Goal: Transaction & Acquisition: Obtain resource

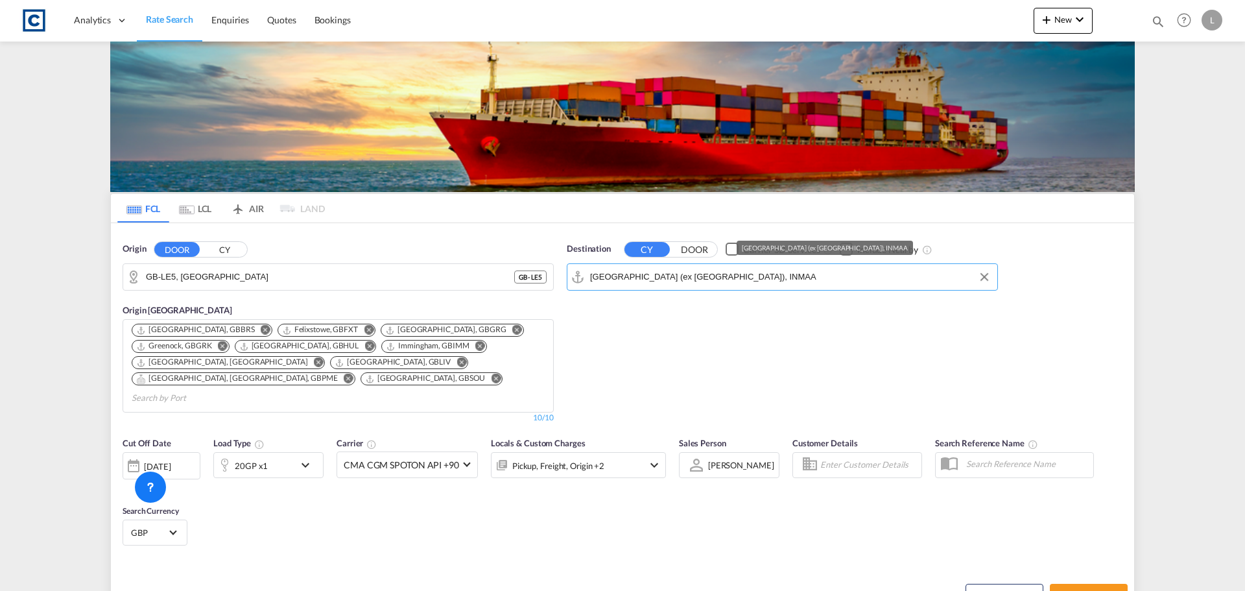
click at [682, 279] on input "[GEOGRAPHIC_DATA] (ex [GEOGRAPHIC_DATA]), INMAA" at bounding box center [790, 276] width 401 height 19
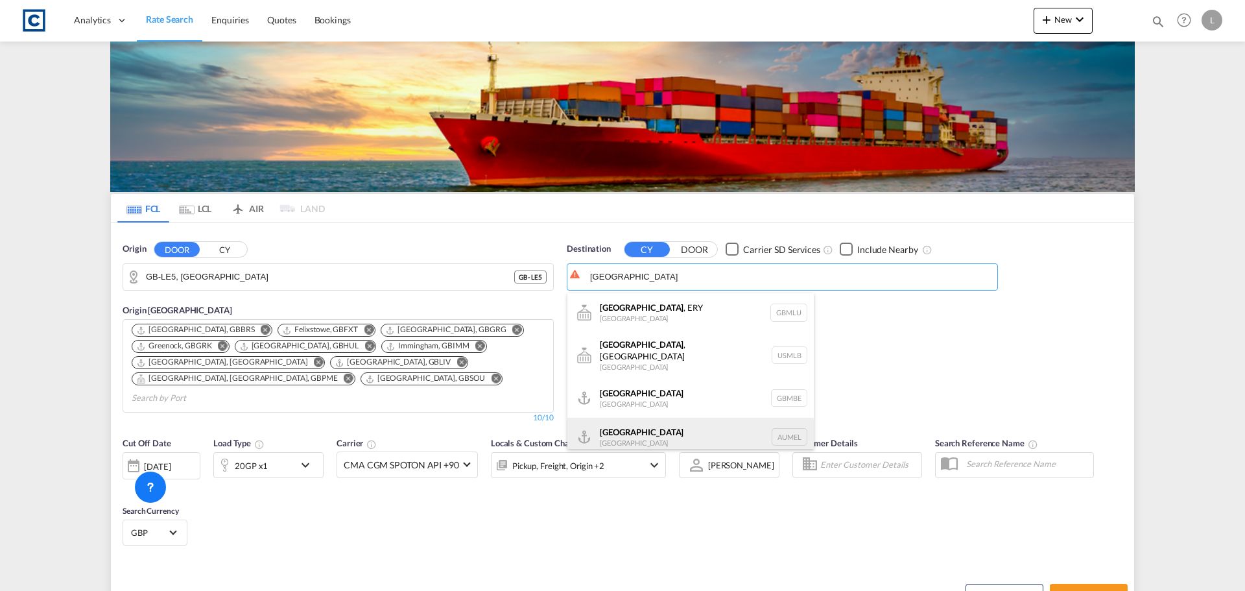
click at [674, 434] on div "[GEOGRAPHIC_DATA] [GEOGRAPHIC_DATA] AUMEL" at bounding box center [690, 437] width 246 height 39
type input "[GEOGRAPHIC_DATA], [GEOGRAPHIC_DATA]"
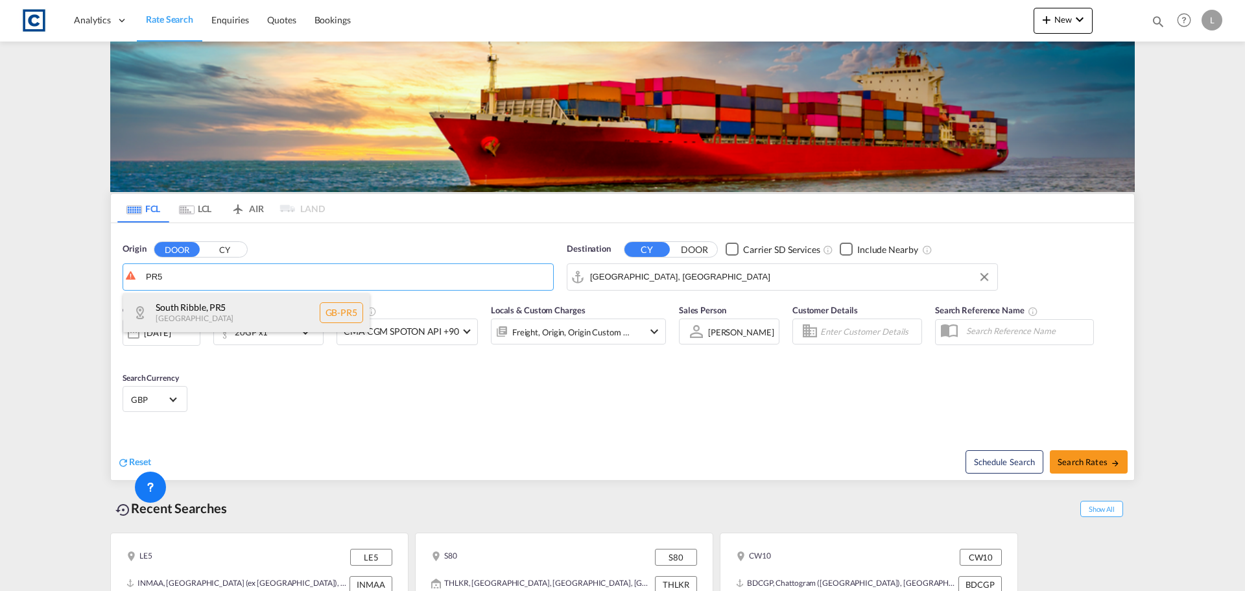
click at [243, 309] on div "[GEOGRAPHIC_DATA] , PR5 [GEOGRAPHIC_DATA] [GEOGRAPHIC_DATA]-PR5" at bounding box center [246, 312] width 246 height 39
type input "GB-PR5, [GEOGRAPHIC_DATA]"
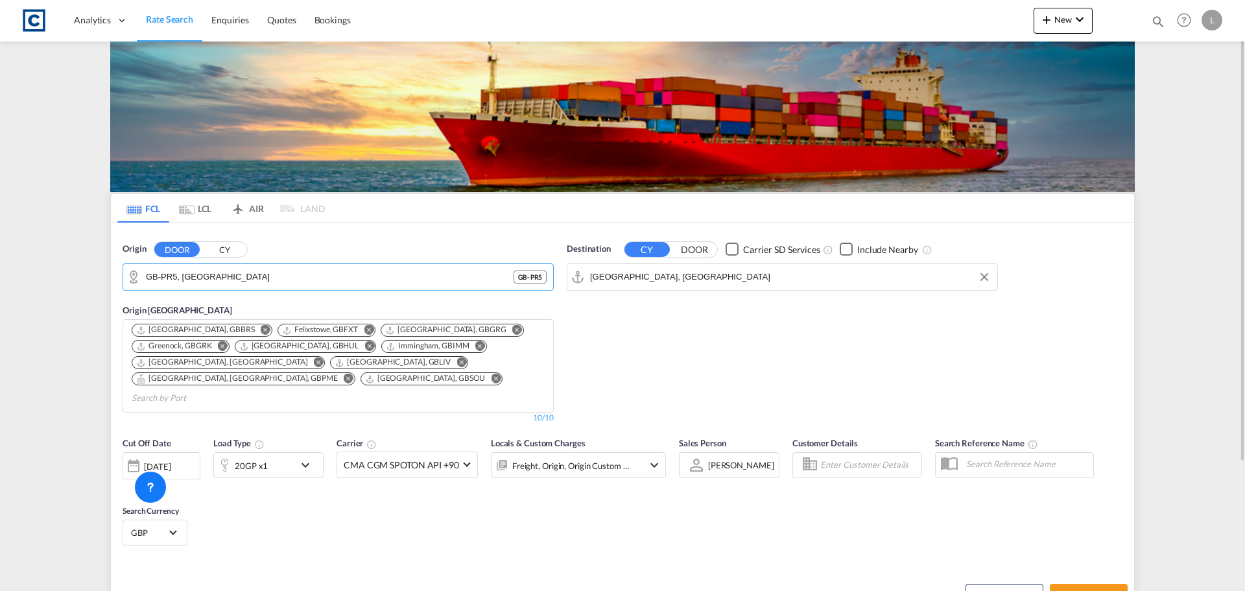
click at [656, 274] on input "[GEOGRAPHIC_DATA], [GEOGRAPHIC_DATA]" at bounding box center [790, 276] width 401 height 19
click at [313, 457] on md-icon "icon-chevron-down" at bounding box center [309, 465] width 22 height 16
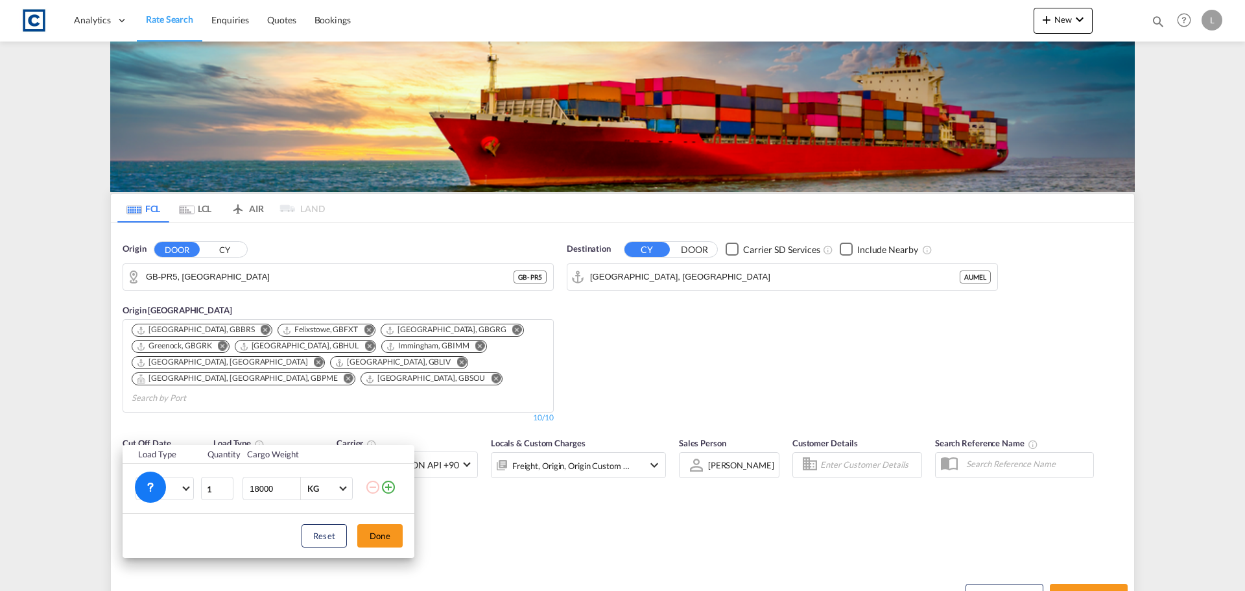
click at [385, 488] on md-icon "icon-plus-circle-outline" at bounding box center [389, 487] width 16 height 16
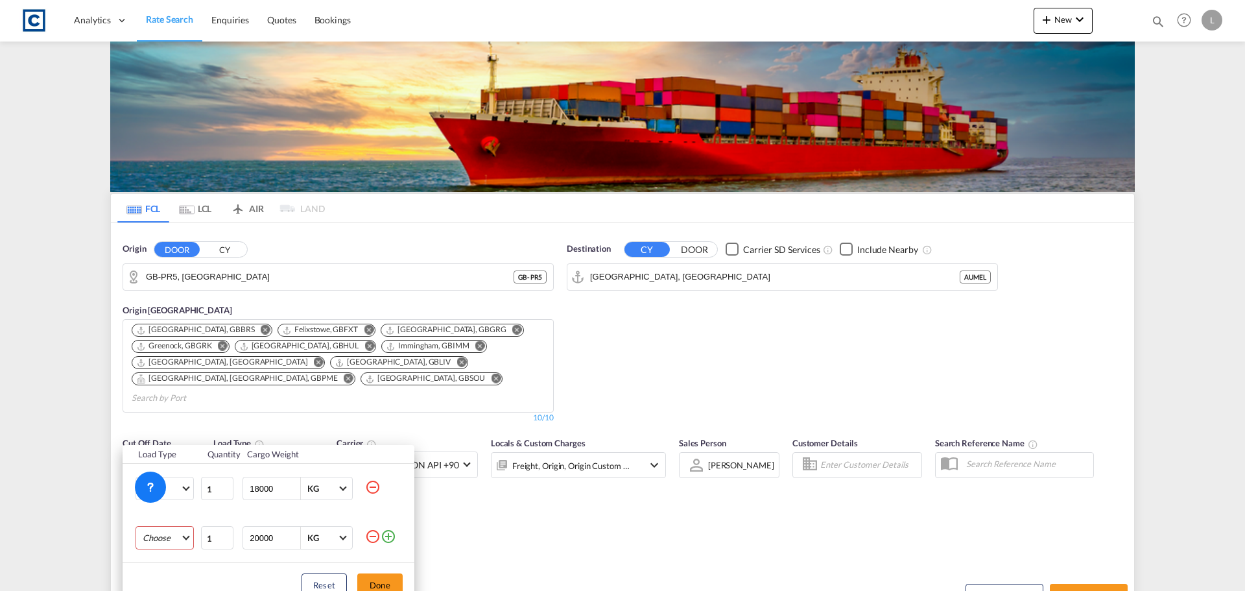
click at [156, 539] on md-select "Choose 20GP 40GP 40HC 45HC 20RE 40RE 40HR 20OT 40OT 20FR 40FR 40NR 20NR 45S 20T…" at bounding box center [165, 537] width 58 height 23
click at [391, 502] on md-backdrop at bounding box center [622, 295] width 1245 height 591
click at [493, 554] on div "Load Type Quantity Cargo Weight 20GP 20GP 40GP 40HC 45HC 20RE 40RE 40HR 20OT 40…" at bounding box center [622, 295] width 1245 height 591
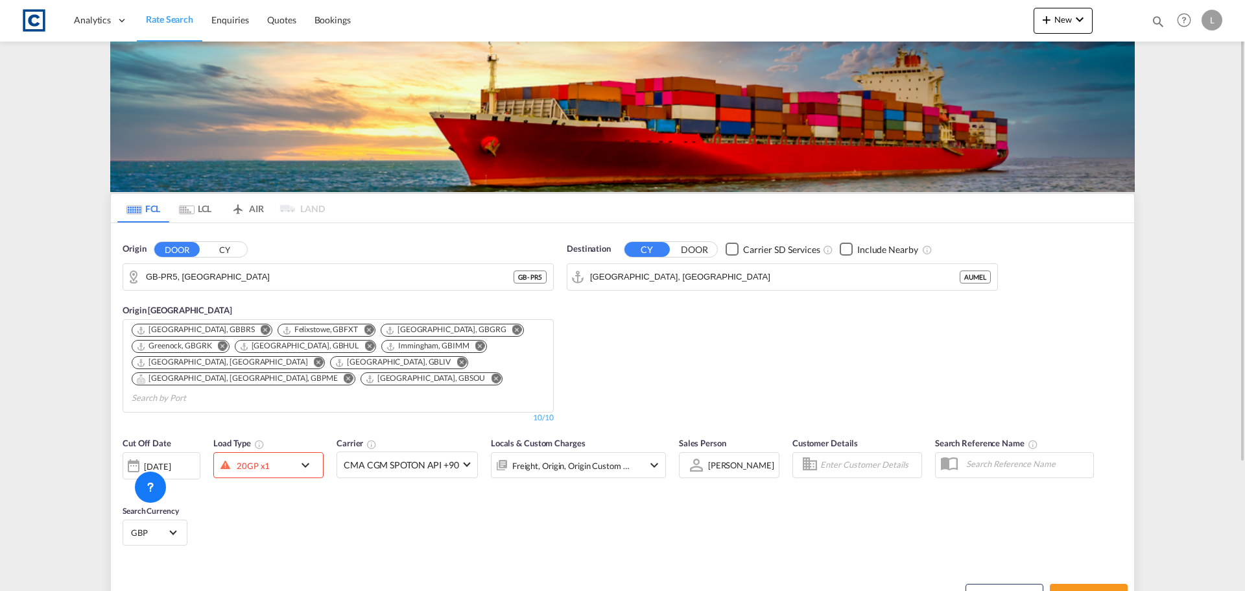
click at [294, 455] on div "20GP x1" at bounding box center [254, 464] width 80 height 19
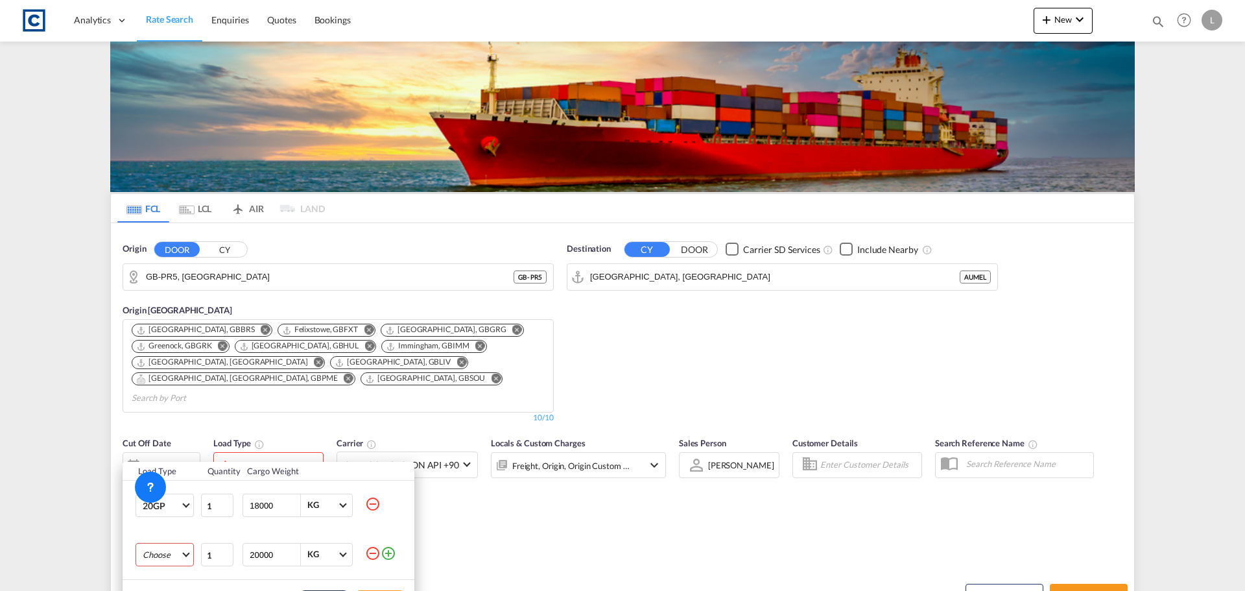
click at [163, 555] on md-select "Choose 20GP 40GP 40HC 45HC 20RE 40RE 40HR 20OT 40OT 20FR 40FR 40NR 20NR 45S 20T…" at bounding box center [165, 554] width 58 height 23
click at [176, 499] on md-option "40HC" at bounding box center [176, 496] width 88 height 31
drag, startPoint x: 284, startPoint y: 549, endPoint x: 165, endPoint y: 555, distance: 119.5
click at [169, 555] on tr "40HC 1 20000 KG KG" at bounding box center [269, 554] width 292 height 49
type input "18000"
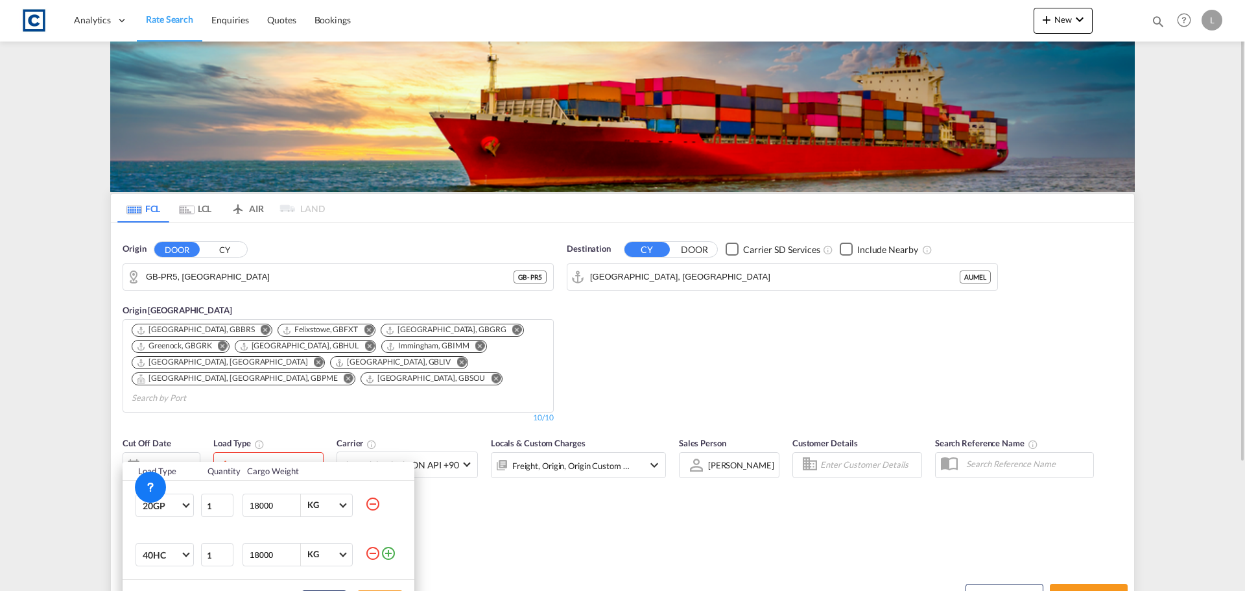
click at [472, 503] on div "Load Type Quantity Cargo Weight 20GP 20GP 40GP 40HC 45HC 20RE 40RE 40HR 20OT 40…" at bounding box center [622, 295] width 1245 height 591
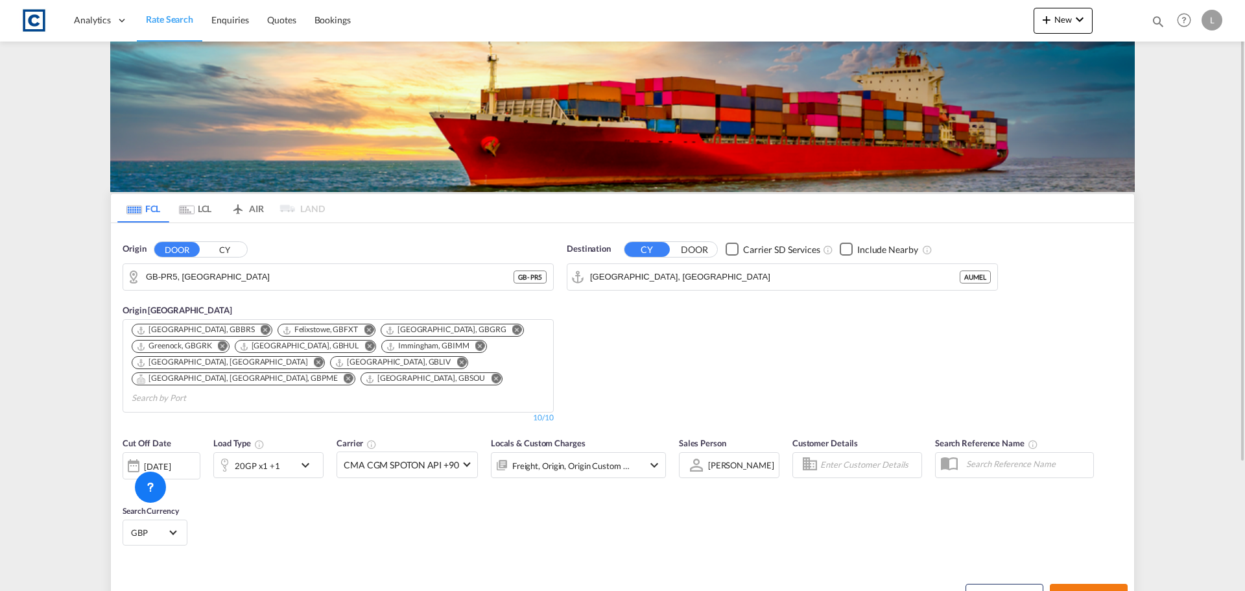
click at [1093, 590] on span "Search Rates" at bounding box center [1089, 595] width 62 height 10
type input "PR5 to AUMEL / [DATE]"
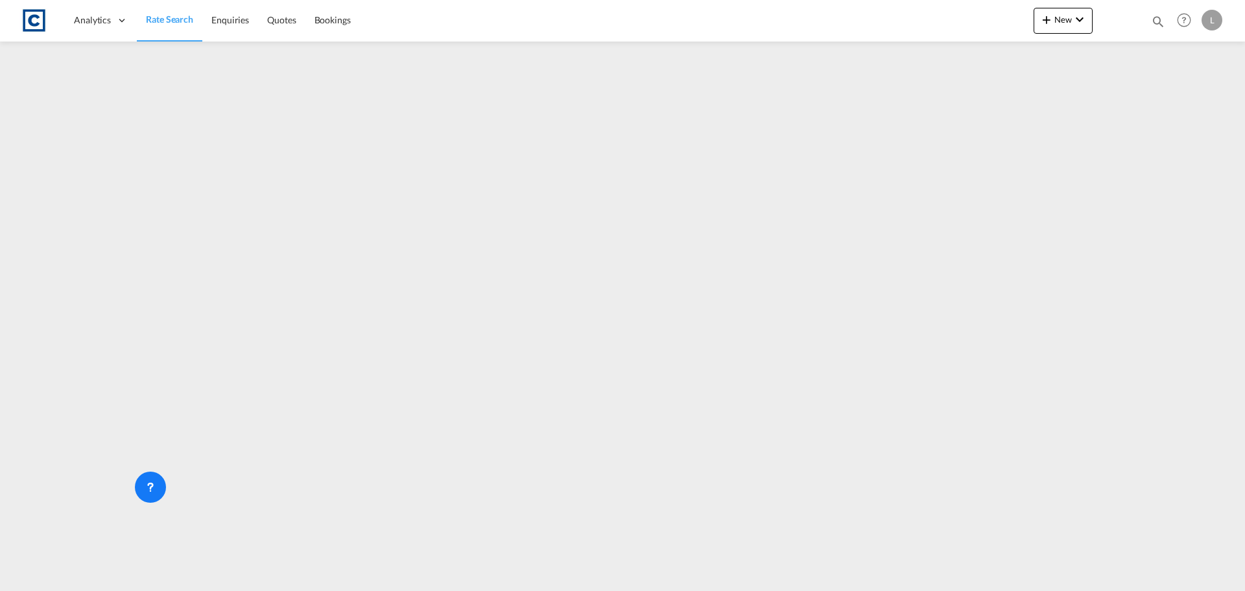
drag, startPoint x: 333, startPoint y: 133, endPoint x: 940, endPoint y: 240, distance: 615.7
click at [940, 240] on iframe at bounding box center [622, 312] width 1245 height 540
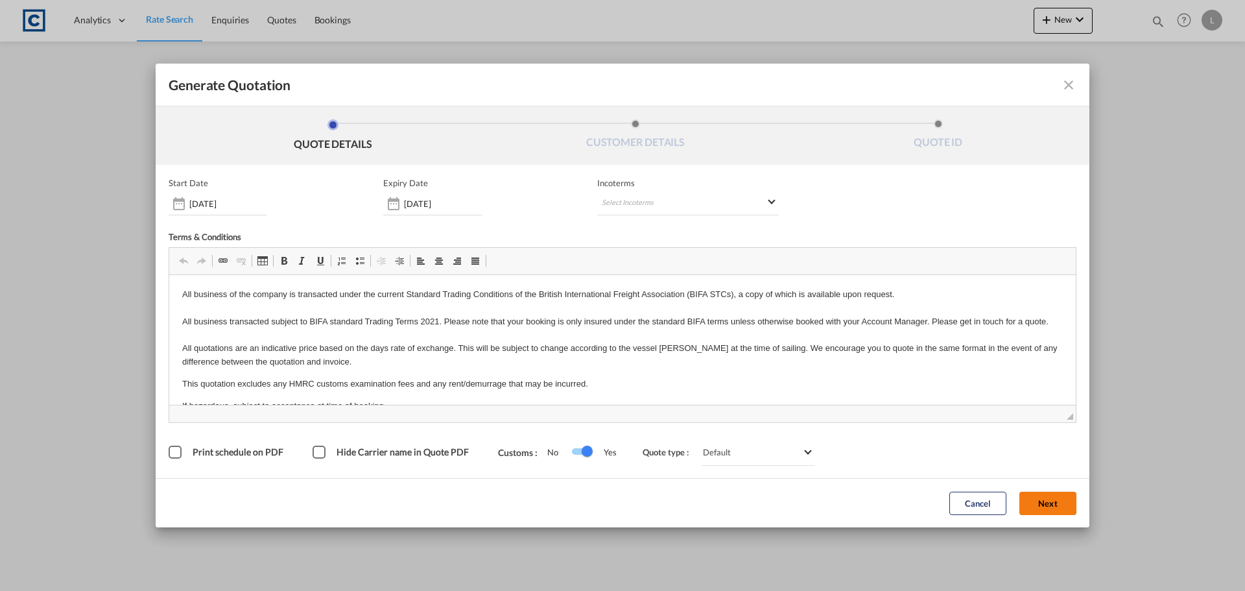
click at [1067, 502] on button "Next" at bounding box center [1047, 503] width 57 height 23
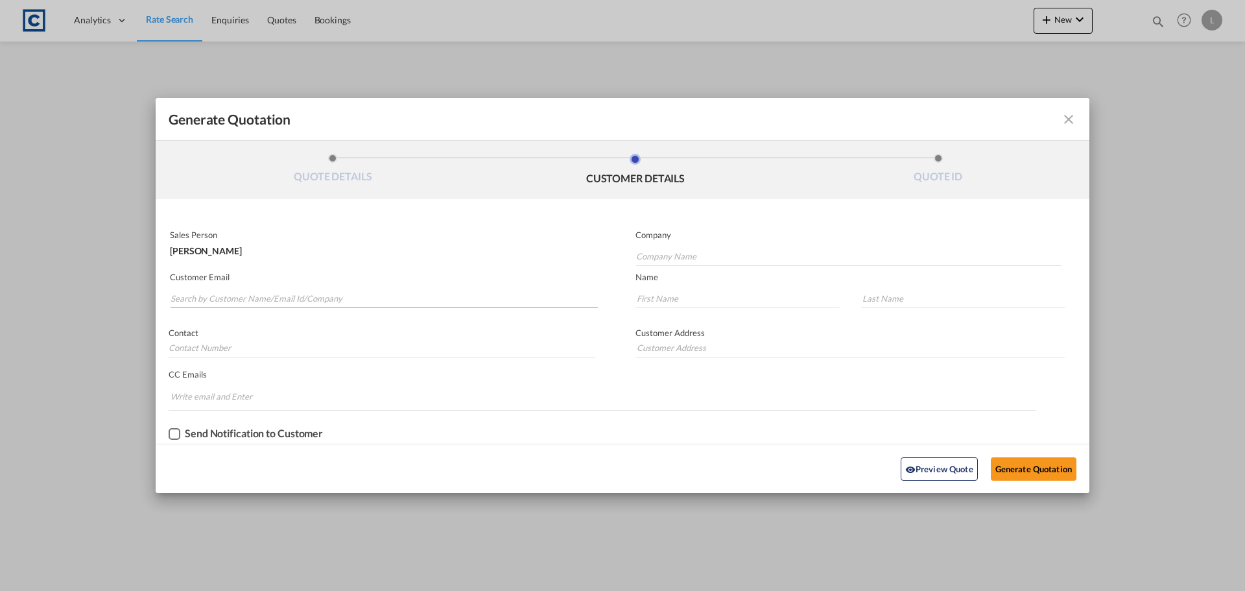
click at [350, 299] on input "Search by Customer Name/Email Id/Company" at bounding box center [384, 298] width 427 height 19
type input "C"
type input "callumbarnes@qualityfreight.co.uk"
click at [665, 254] on input "Company Name" at bounding box center [848, 255] width 425 height 19
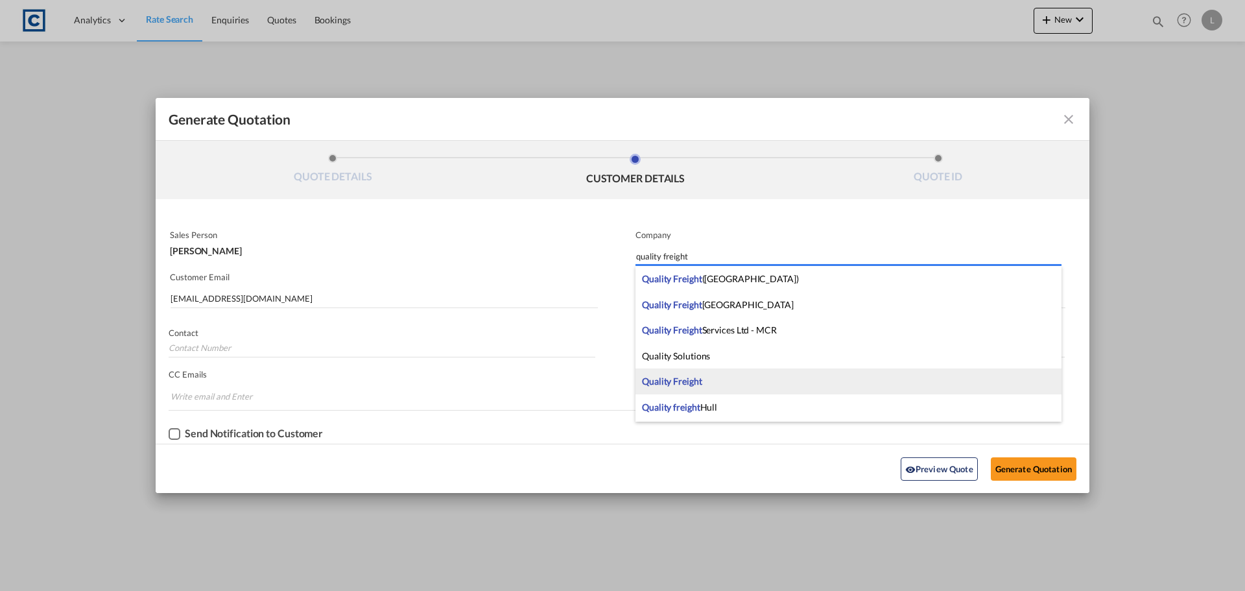
type input "quality freight"
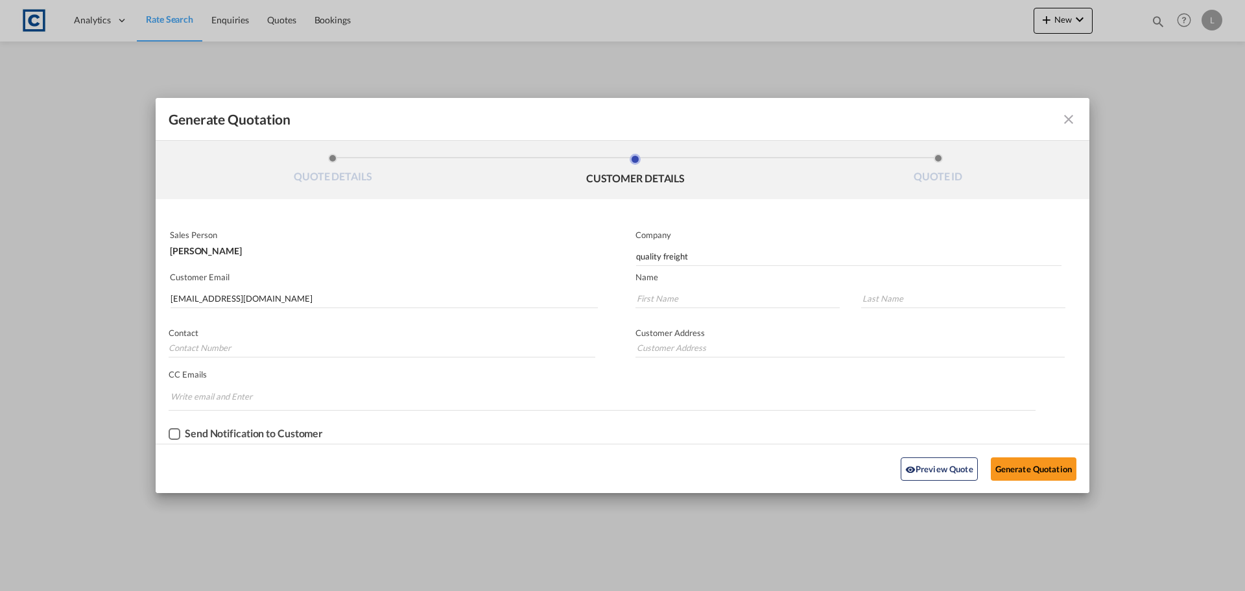
drag, startPoint x: 738, startPoint y: 381, endPoint x: 746, endPoint y: 381, distance: 7.8
click at [741, 383] on body "Analytics Dashboard Rate Search Enquiries Quotes Bookings" at bounding box center [622, 295] width 1245 height 591
click at [693, 298] on input "Generate QuotationQUOTE ..." at bounding box center [738, 298] width 204 height 19
type input "Callum"
type input "Barnes"
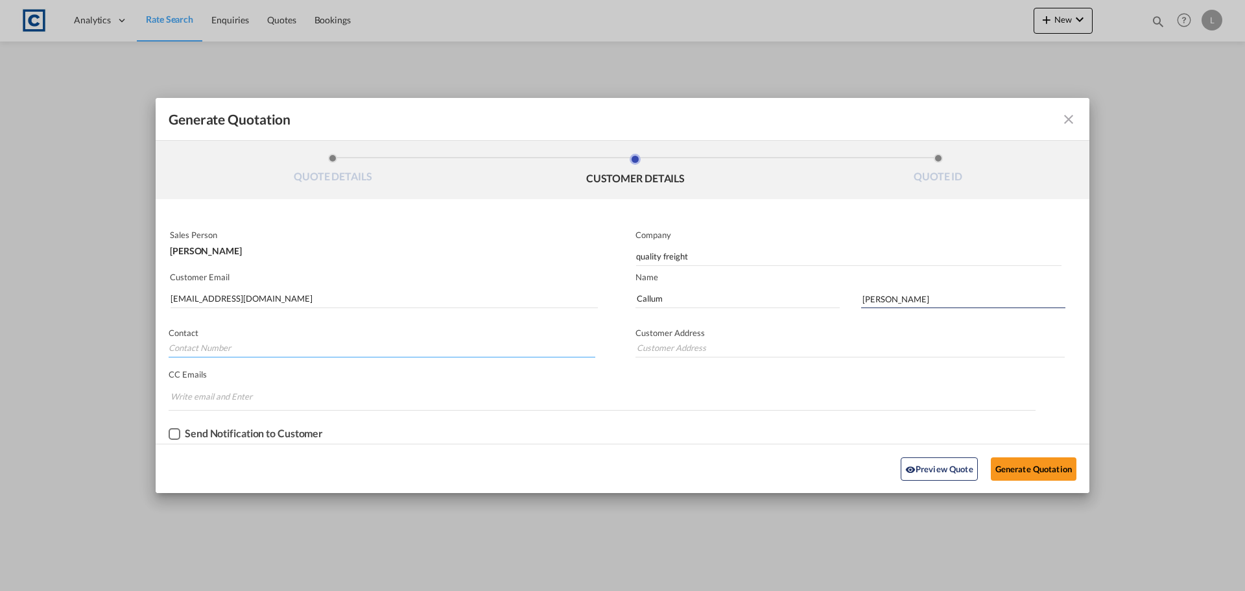
click at [241, 344] on input "Generate QuotationQUOTE ..." at bounding box center [382, 347] width 427 height 19
click at [1034, 468] on button "Generate Quotation" at bounding box center [1034, 468] width 86 height 23
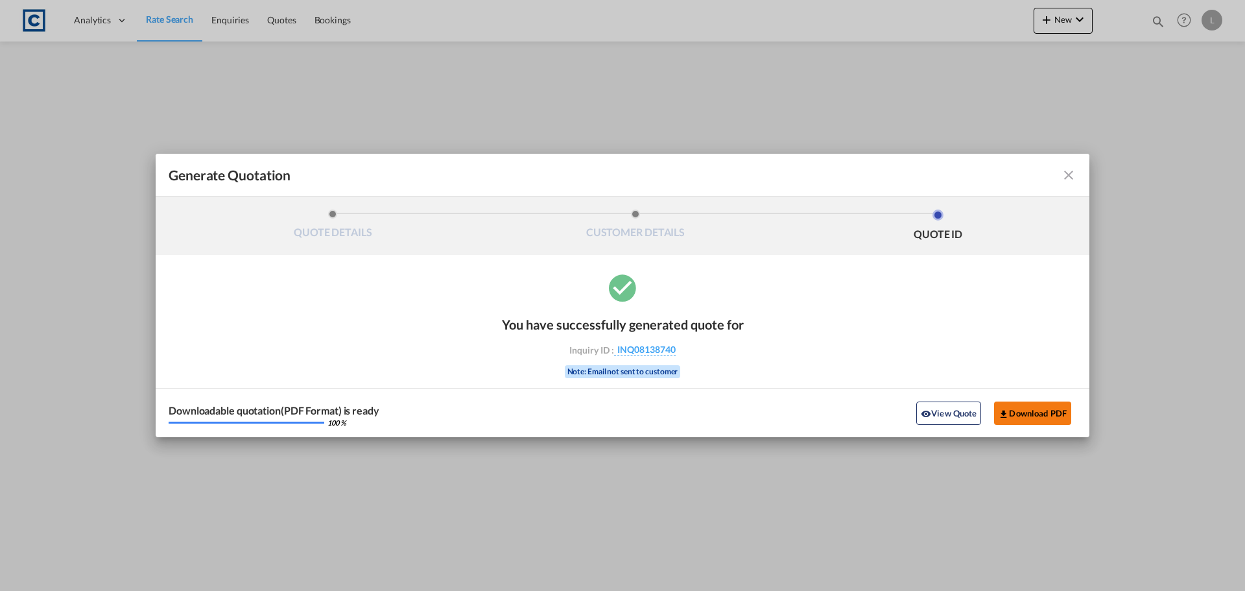
click at [1016, 408] on button "Download PDF" at bounding box center [1032, 412] width 77 height 23
click at [1075, 175] on md-icon "icon-close fg-AAA8AD cursor m-0" at bounding box center [1069, 175] width 16 height 16
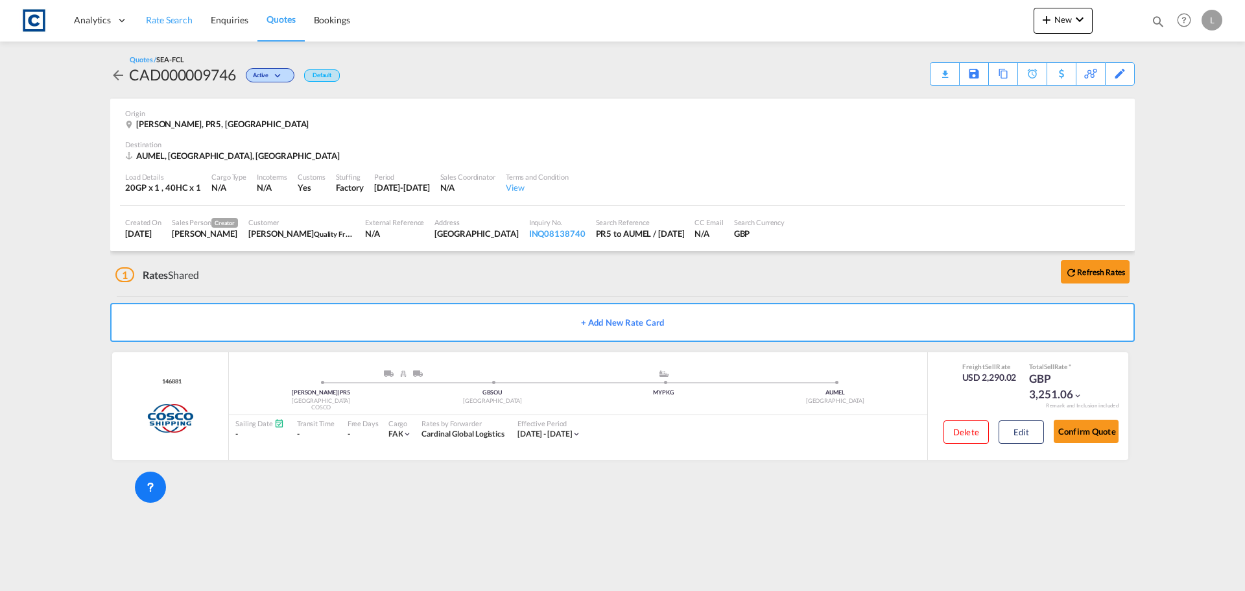
click at [184, 21] on span "Rate Search" at bounding box center [169, 19] width 47 height 11
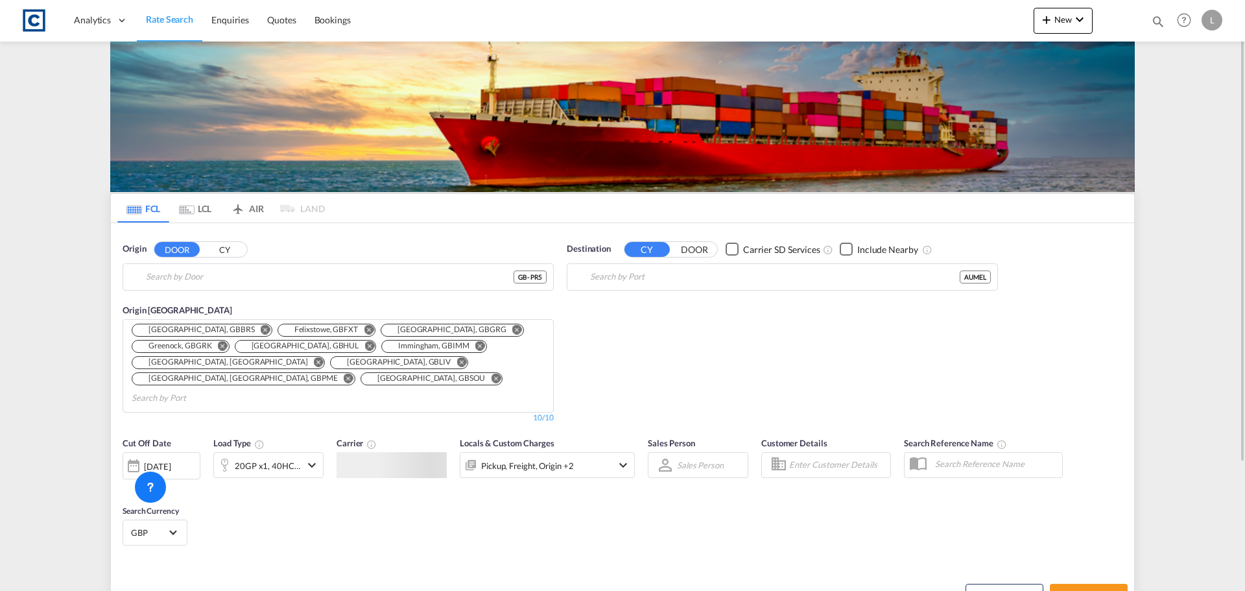
type input "GB-PR5, [GEOGRAPHIC_DATA]"
type input "[GEOGRAPHIC_DATA], [GEOGRAPHIC_DATA]"
